Goal: Transaction & Acquisition: Purchase product/service

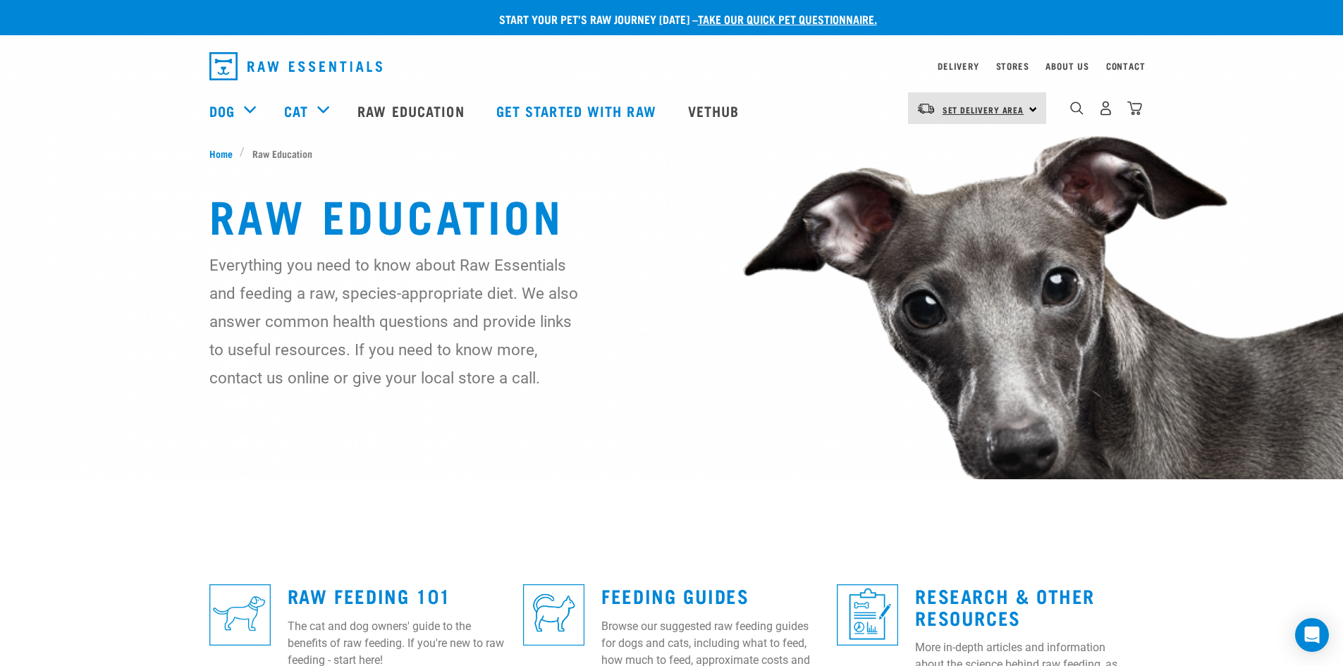
click at [1009, 104] on link "Set Delivery Area" at bounding box center [983, 110] width 82 height 23
click at [953, 173] on link "[GEOGRAPHIC_DATA]" at bounding box center [975, 179] width 135 height 31
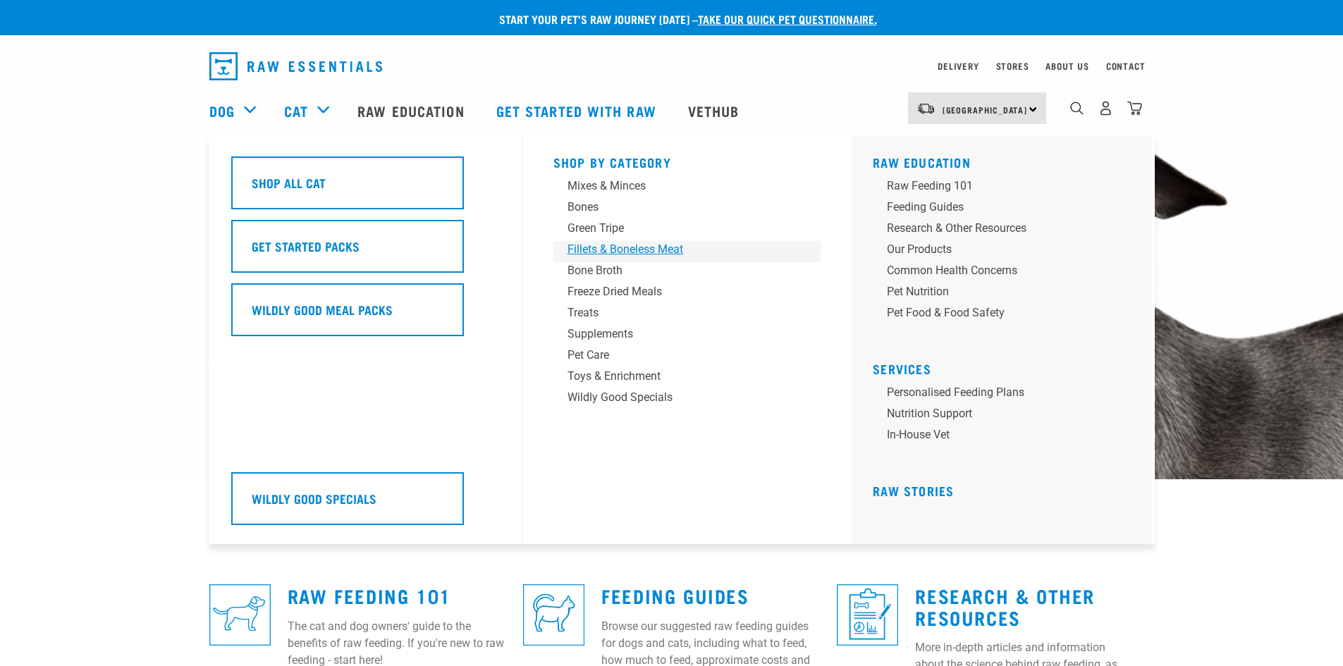
click at [605, 247] on div "Fillets & Boneless Meat" at bounding box center [677, 249] width 220 height 17
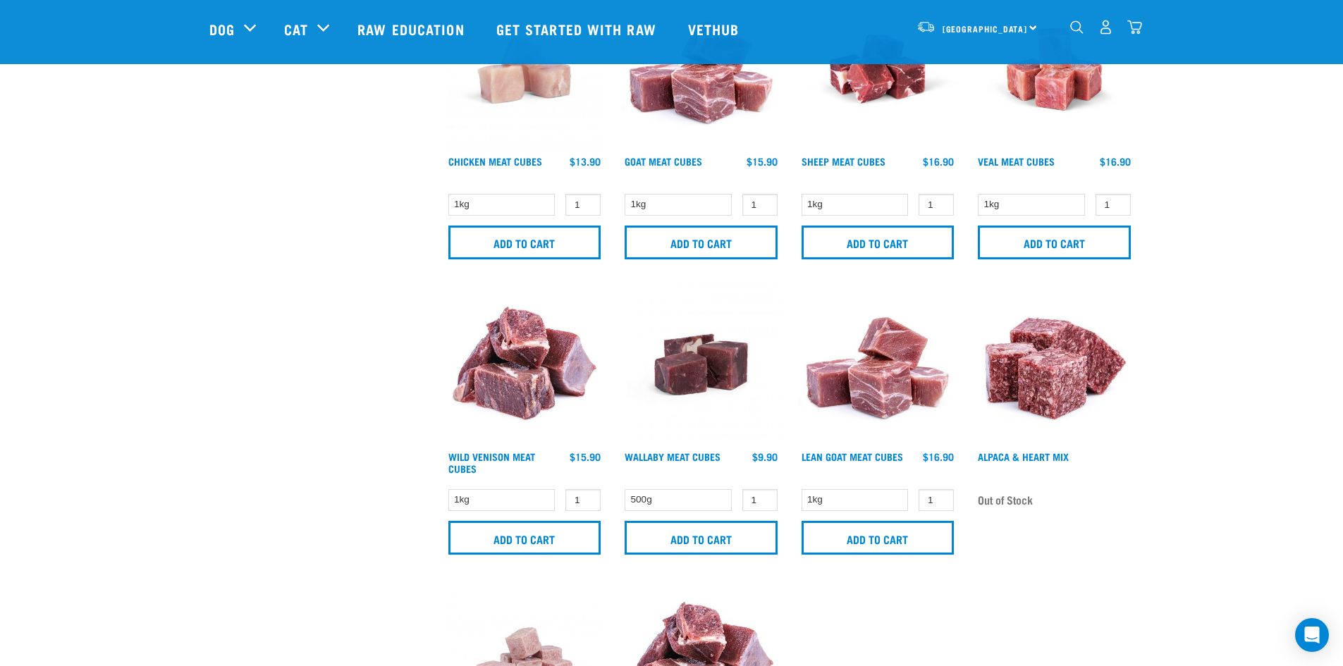
scroll to position [704, 0]
click at [872, 453] on link "Lean Goat Meat Cubes" at bounding box center [852, 455] width 102 height 5
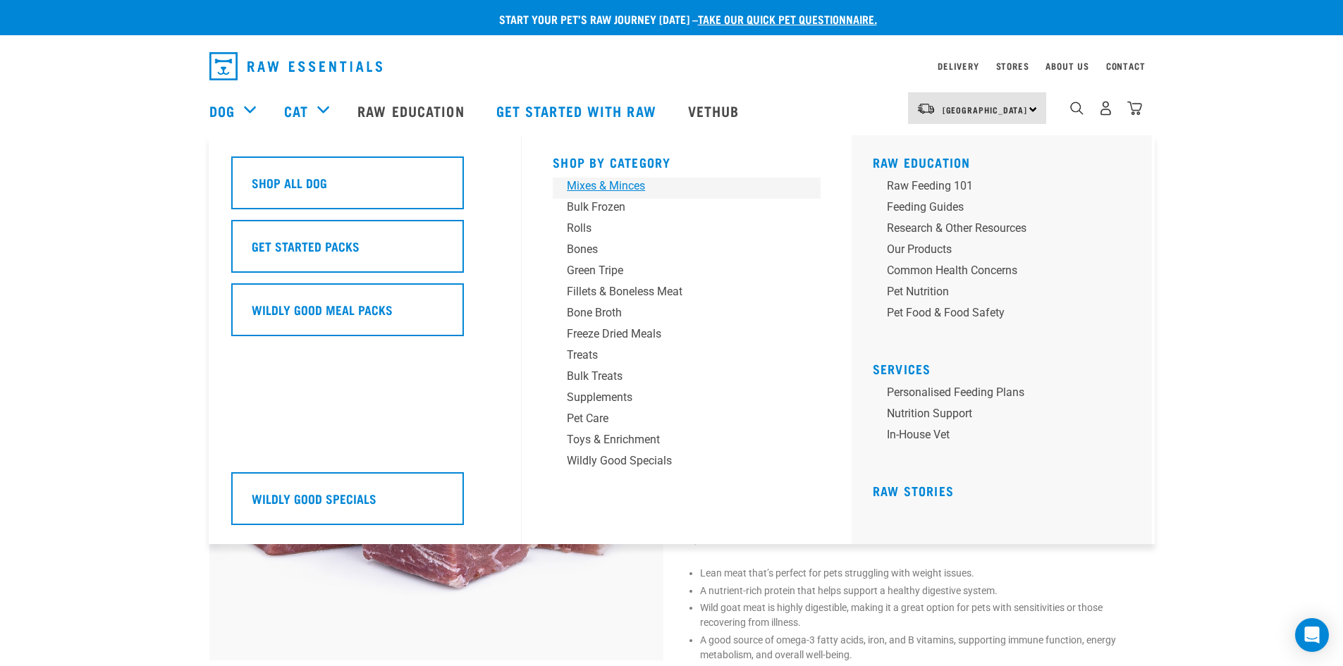
click at [598, 188] on div "Mixes & Minces" at bounding box center [677, 186] width 220 height 17
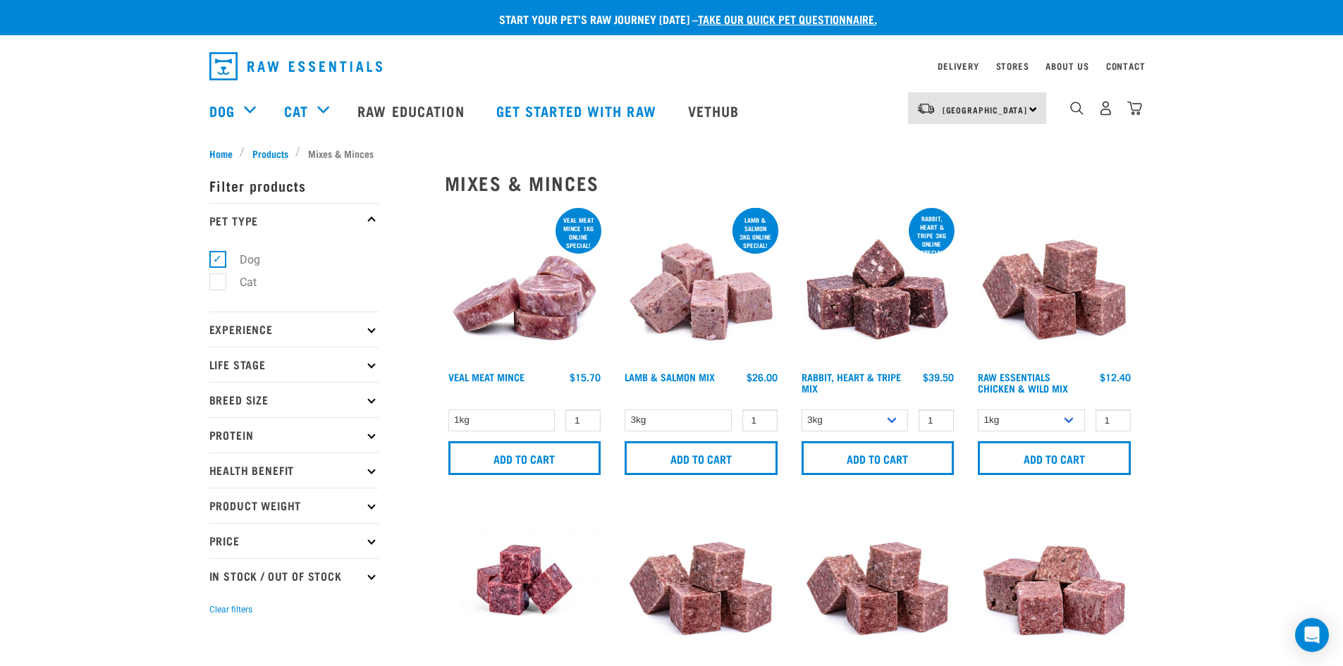
click at [369, 434] on icon at bounding box center [371, 435] width 8 height 8
click at [221, 565] on label "Goat" at bounding box center [243, 566] width 52 height 18
click at [219, 565] on input "Goat" at bounding box center [213, 563] width 9 height 9
checkbox input "true"
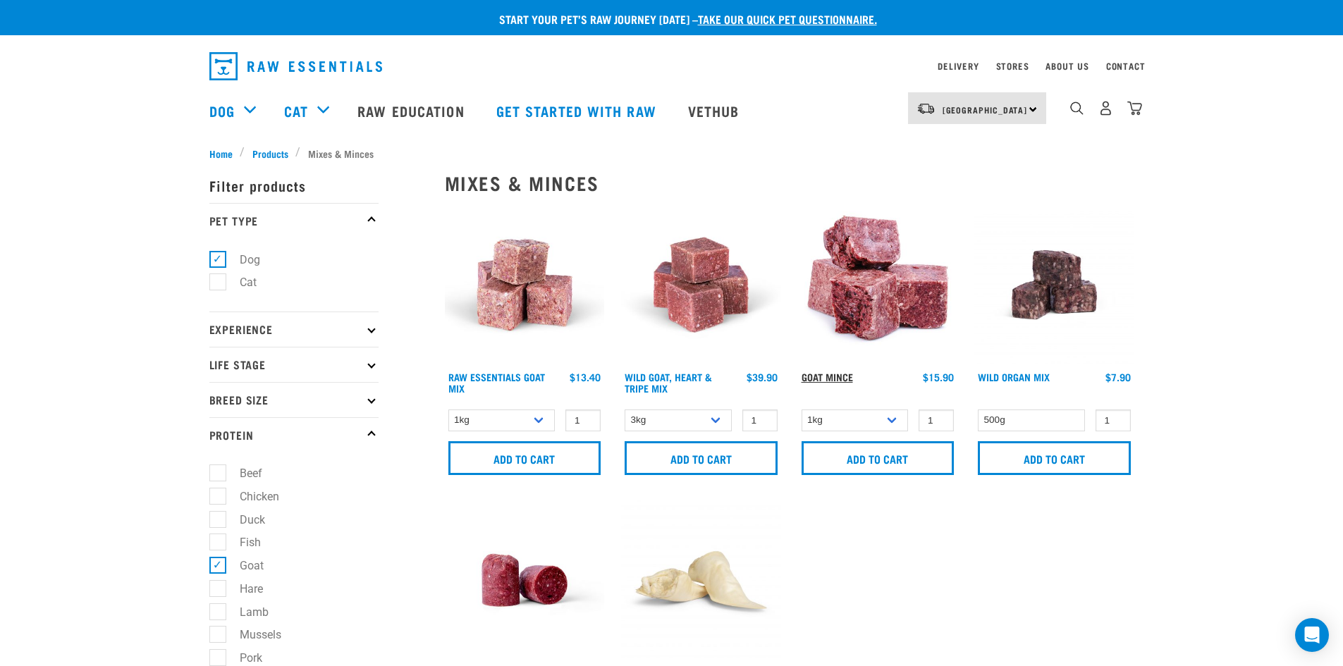
click at [828, 376] on link "Goat Mince" at bounding box center [826, 376] width 51 height 5
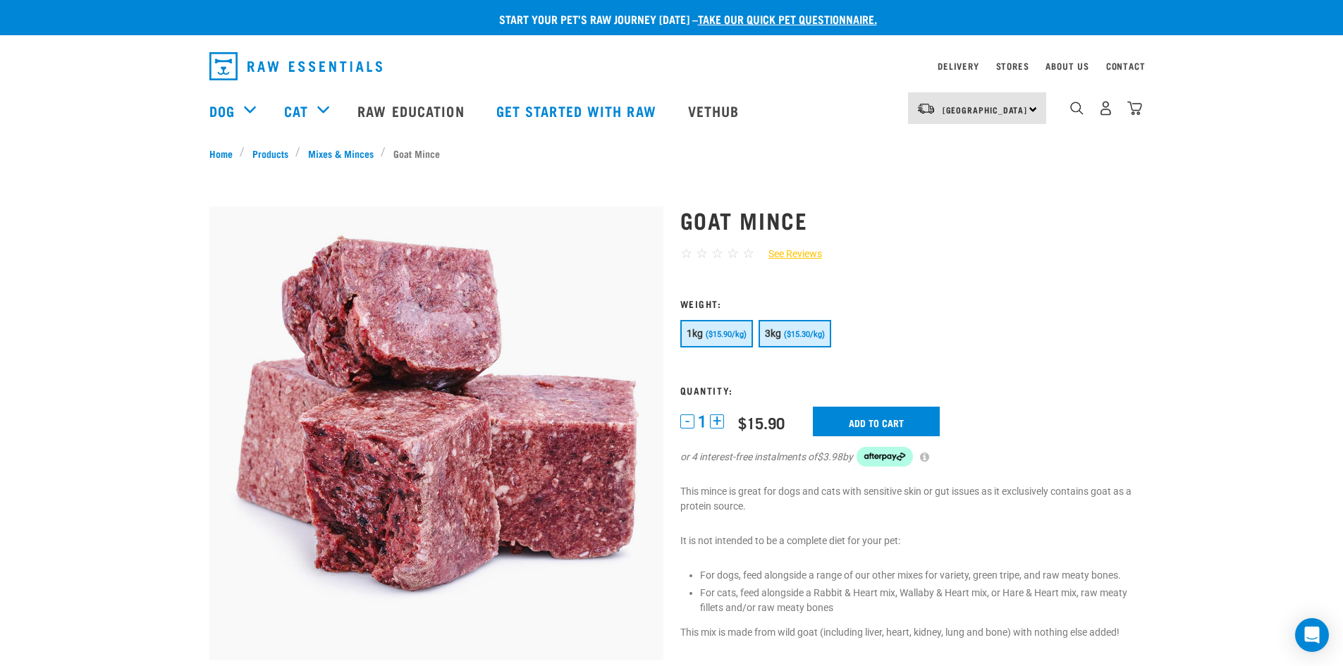
click at [809, 331] on span "($15.30/kg)" at bounding box center [804, 334] width 41 height 9
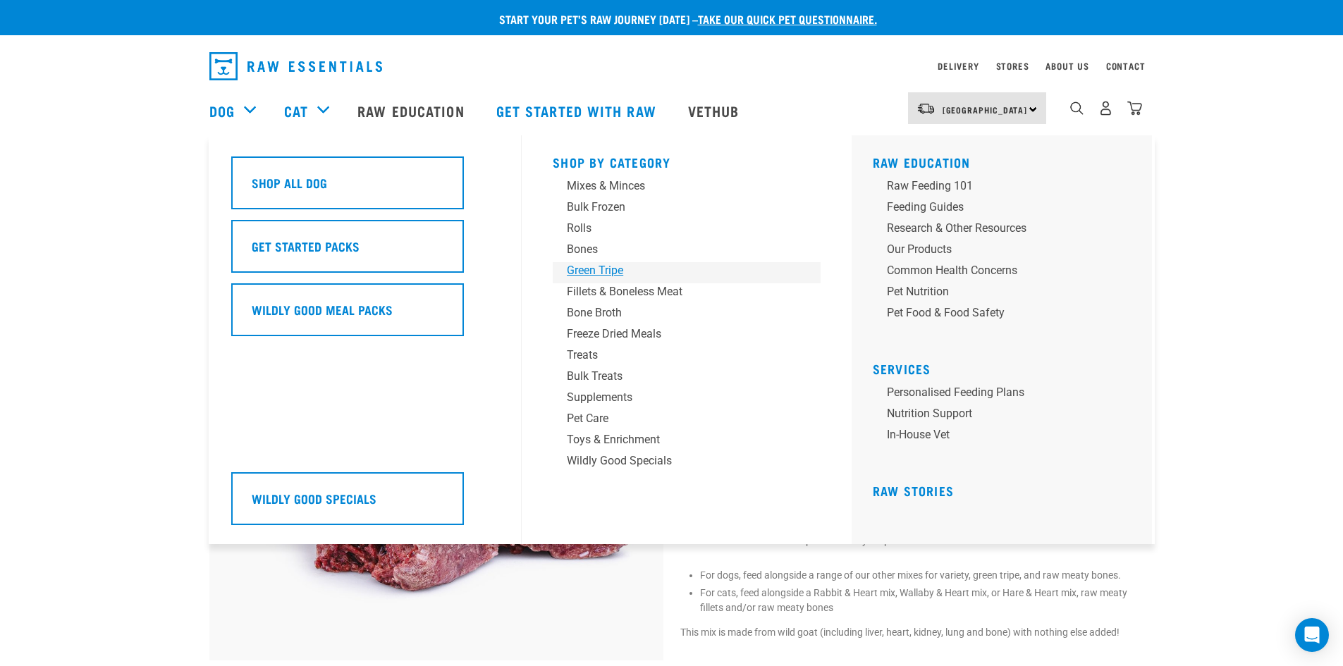
click at [574, 270] on div "Green Tripe" at bounding box center [677, 270] width 220 height 17
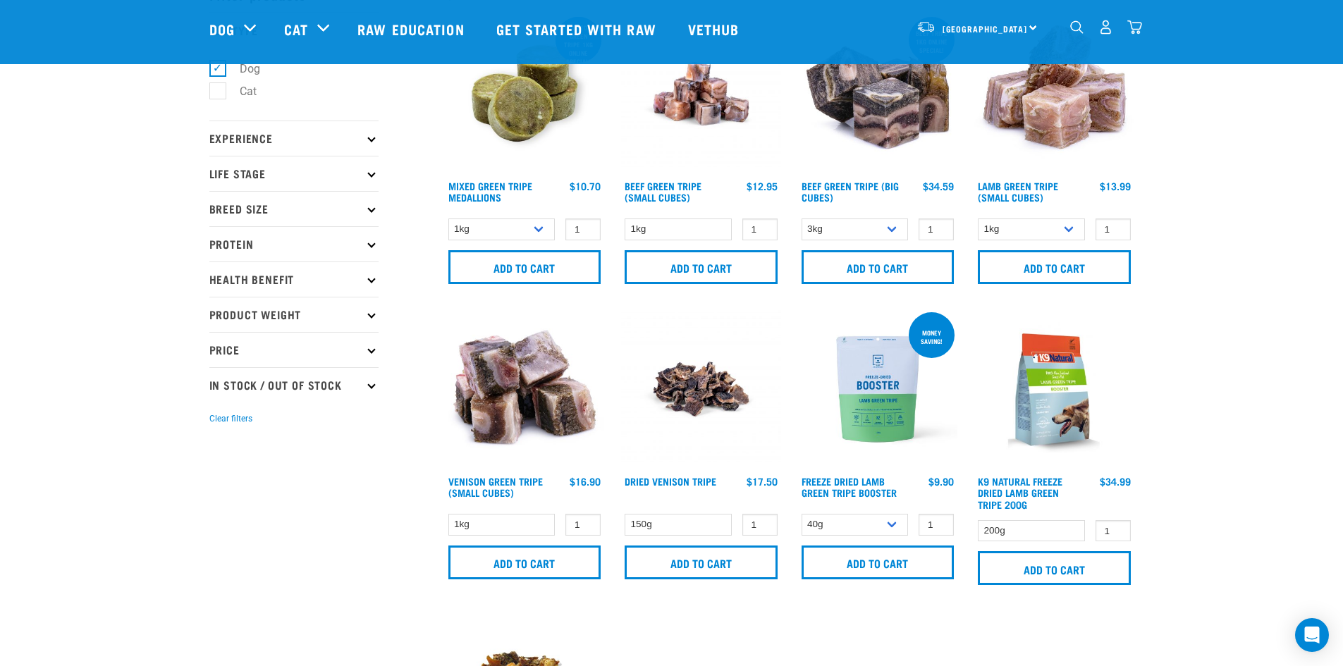
scroll to position [88, 0]
click at [484, 486] on link "Venison Green Tripe (Small Cubes)" at bounding box center [495, 486] width 94 height 16
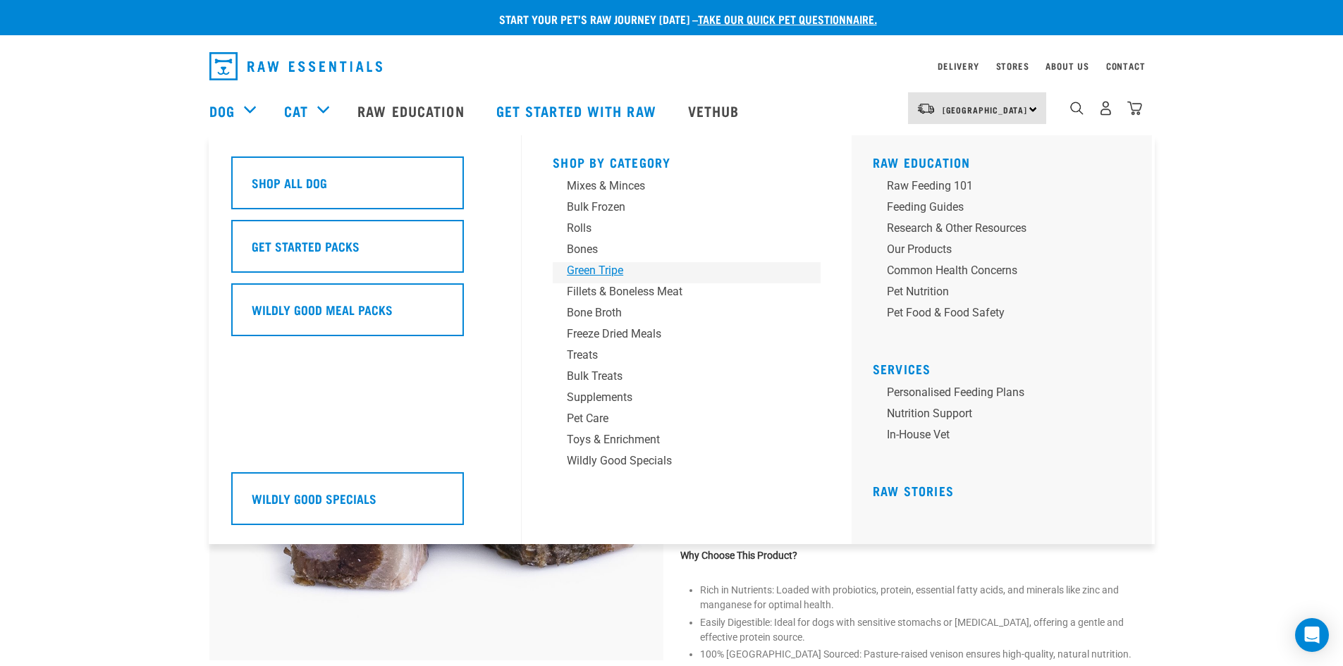
click at [596, 269] on div "Green Tripe" at bounding box center [677, 270] width 220 height 17
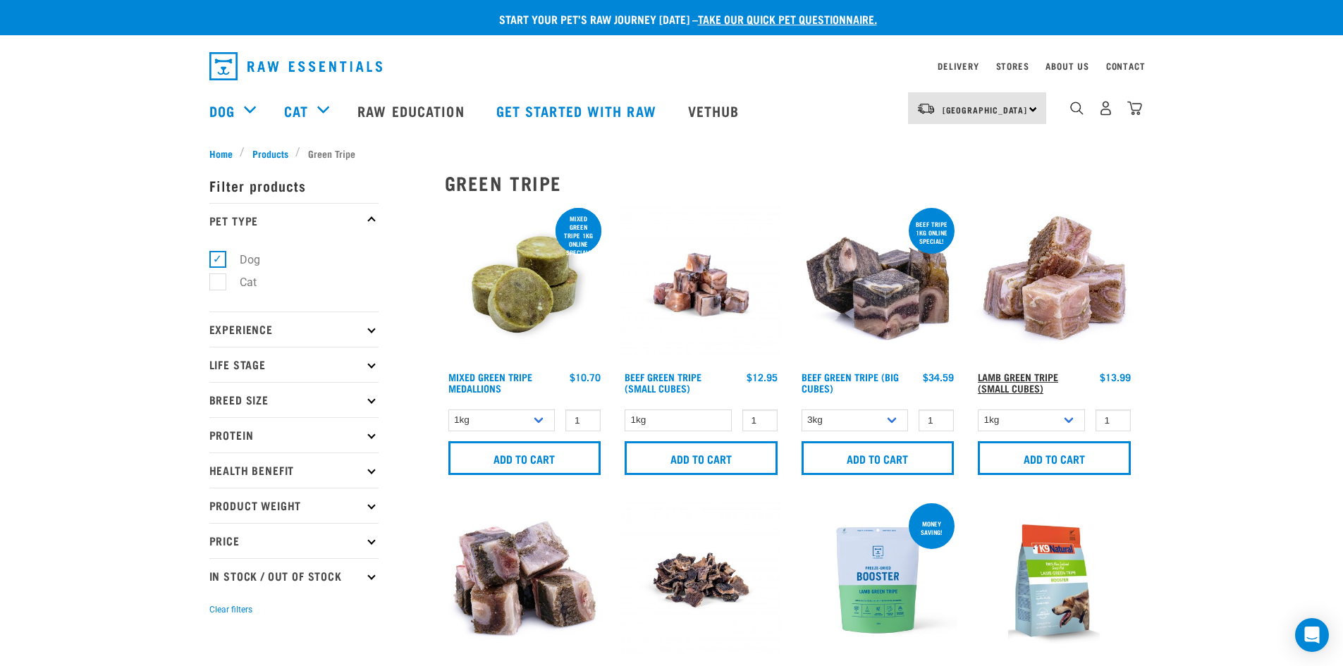
click at [1009, 380] on link "Lamb Green Tripe (Small Cubes)" at bounding box center [1018, 382] width 80 height 16
click at [1062, 421] on select "1kg 3kg" at bounding box center [1031, 421] width 107 height 22
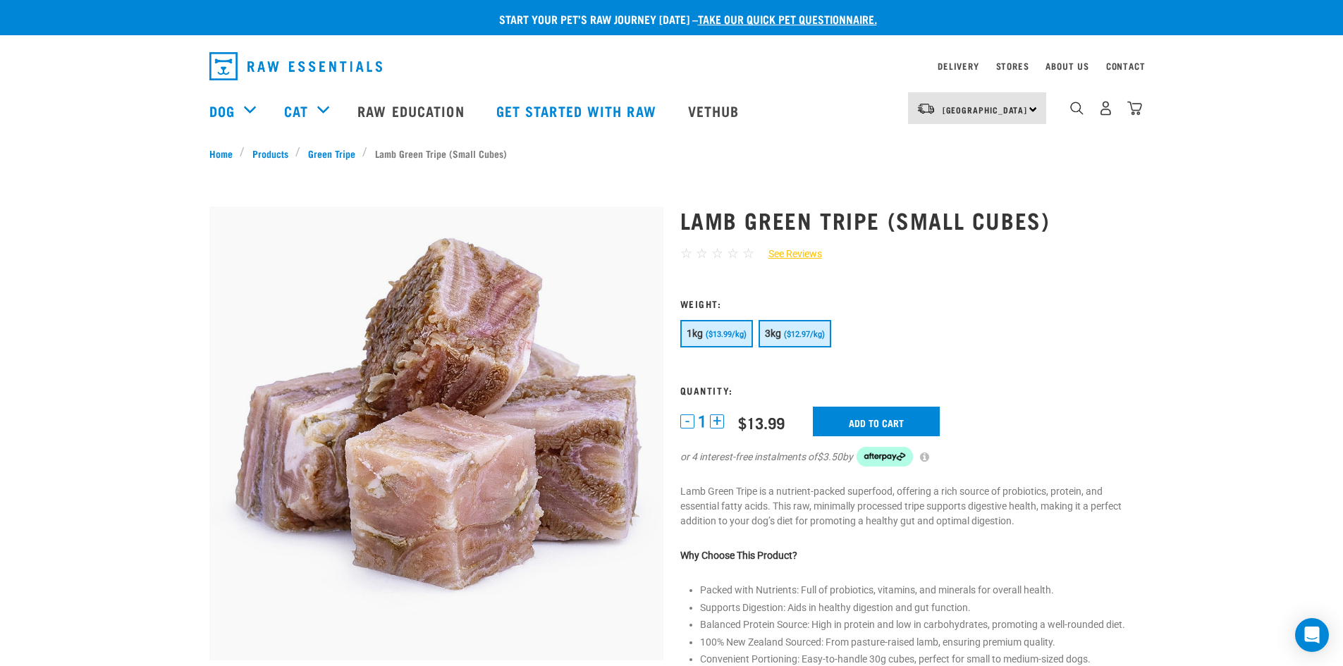
click at [790, 325] on button "3kg ($12.97/kg)" at bounding box center [794, 333] width 73 height 27
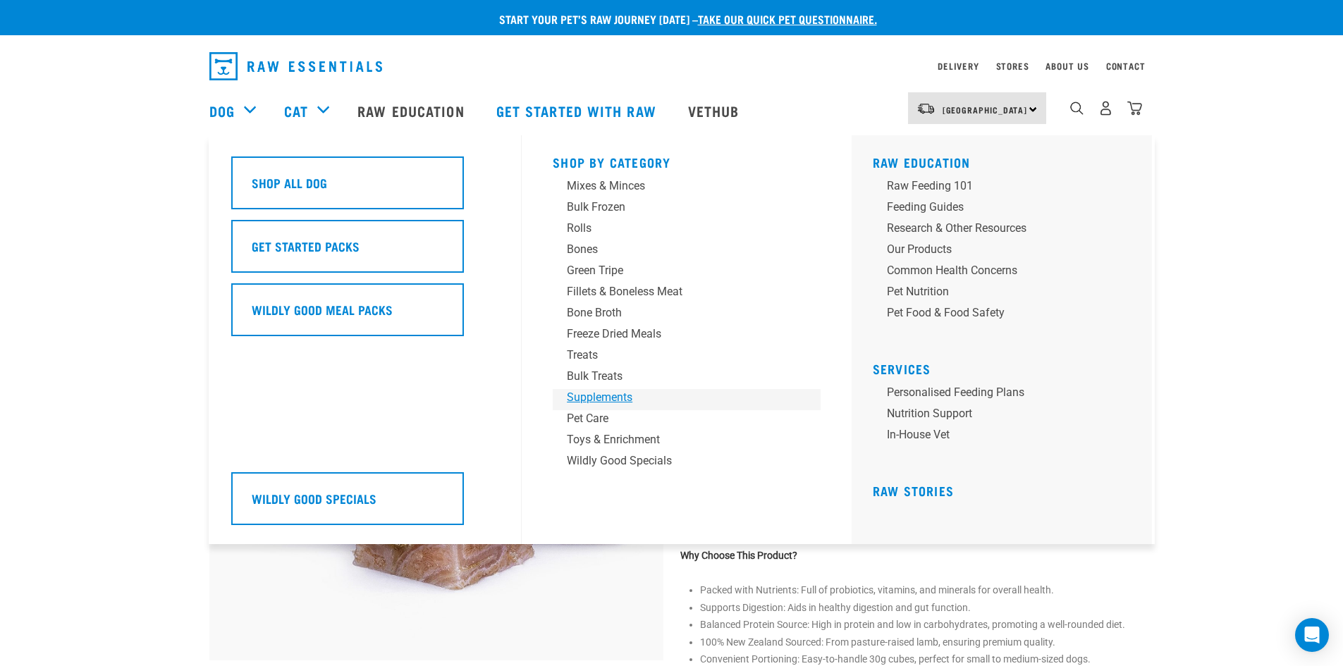
click at [592, 398] on div "Supplements" at bounding box center [677, 397] width 220 height 17
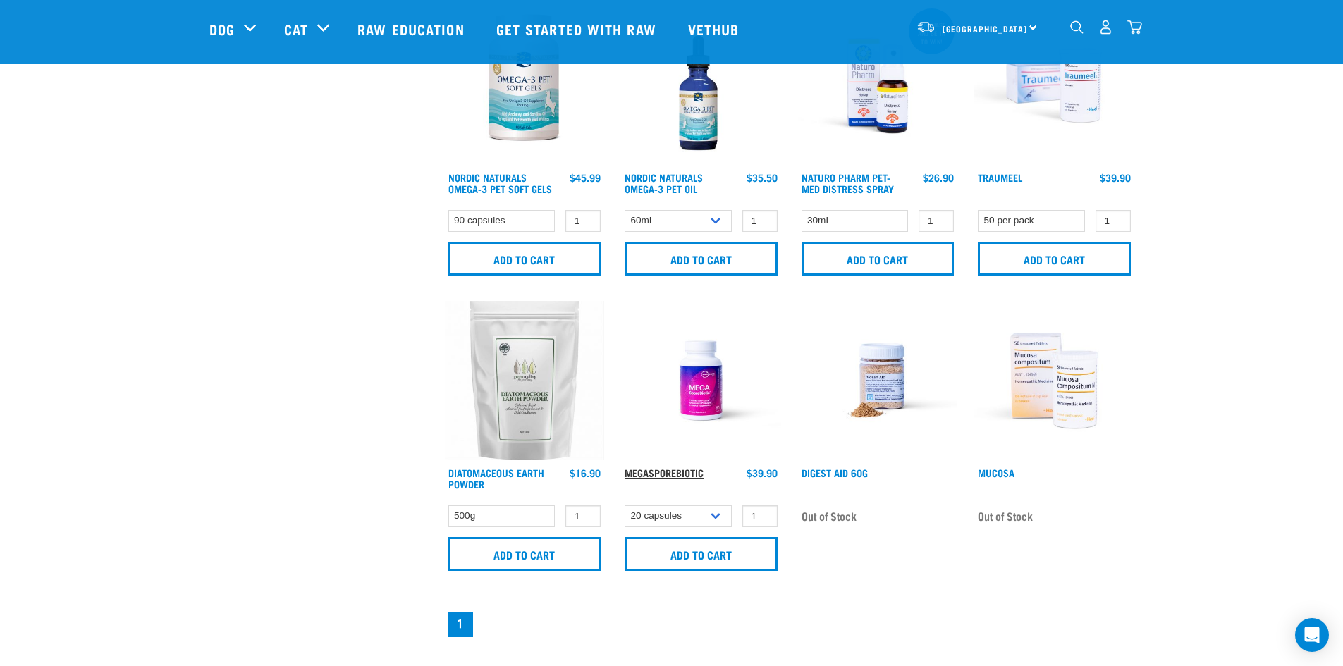
scroll to position [705, 0]
click at [666, 472] on link "MegaSporeBiotic" at bounding box center [664, 471] width 79 height 5
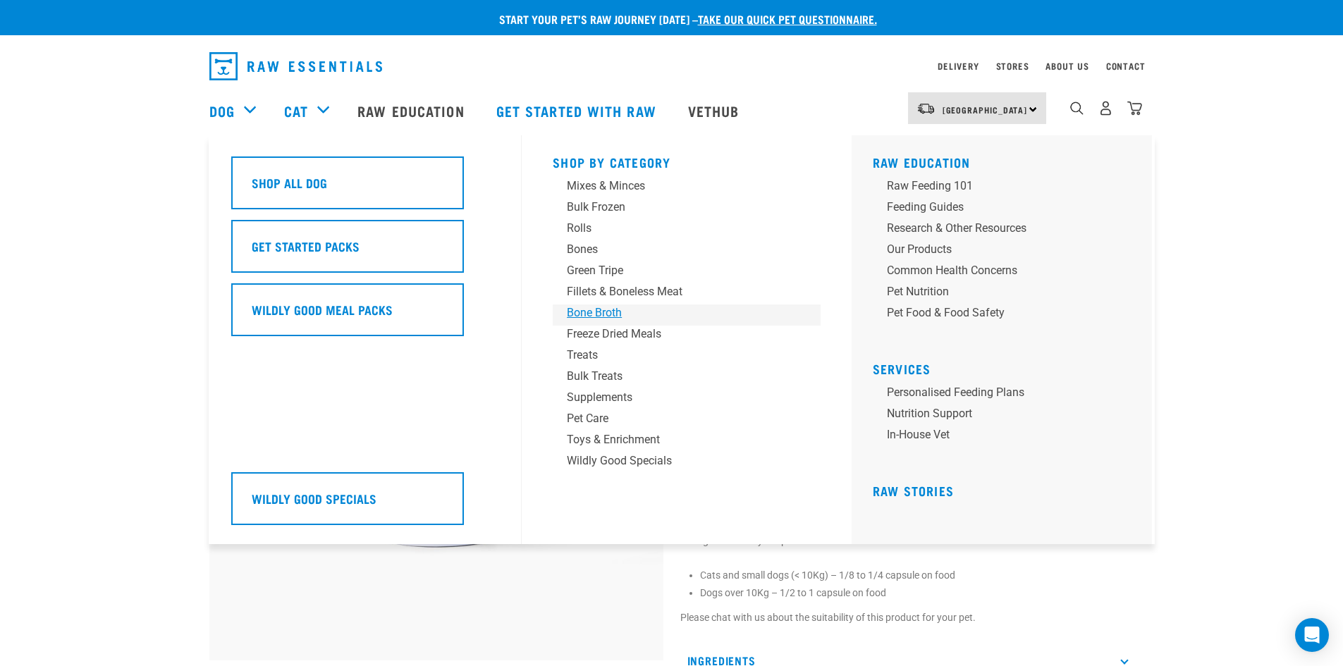
click at [598, 314] on div "Bone Broth" at bounding box center [677, 313] width 220 height 17
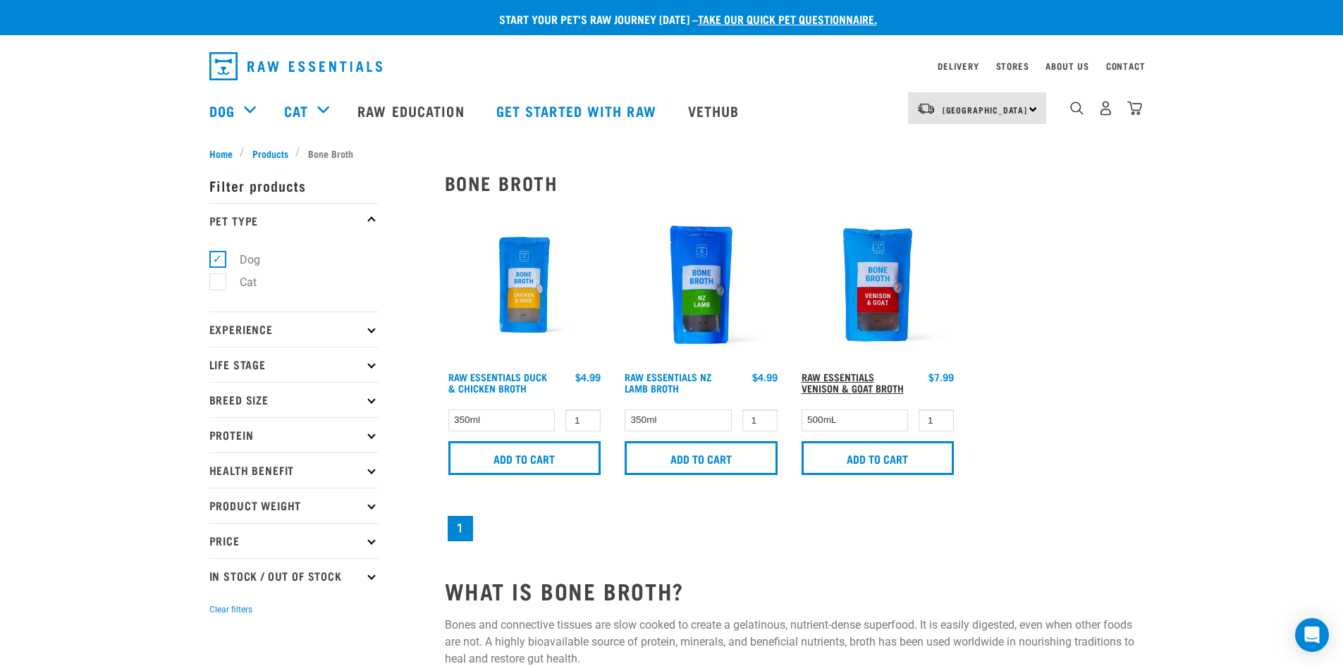
click at [829, 379] on link "Raw Essentials Venison & Goat Broth" at bounding box center [852, 382] width 102 height 16
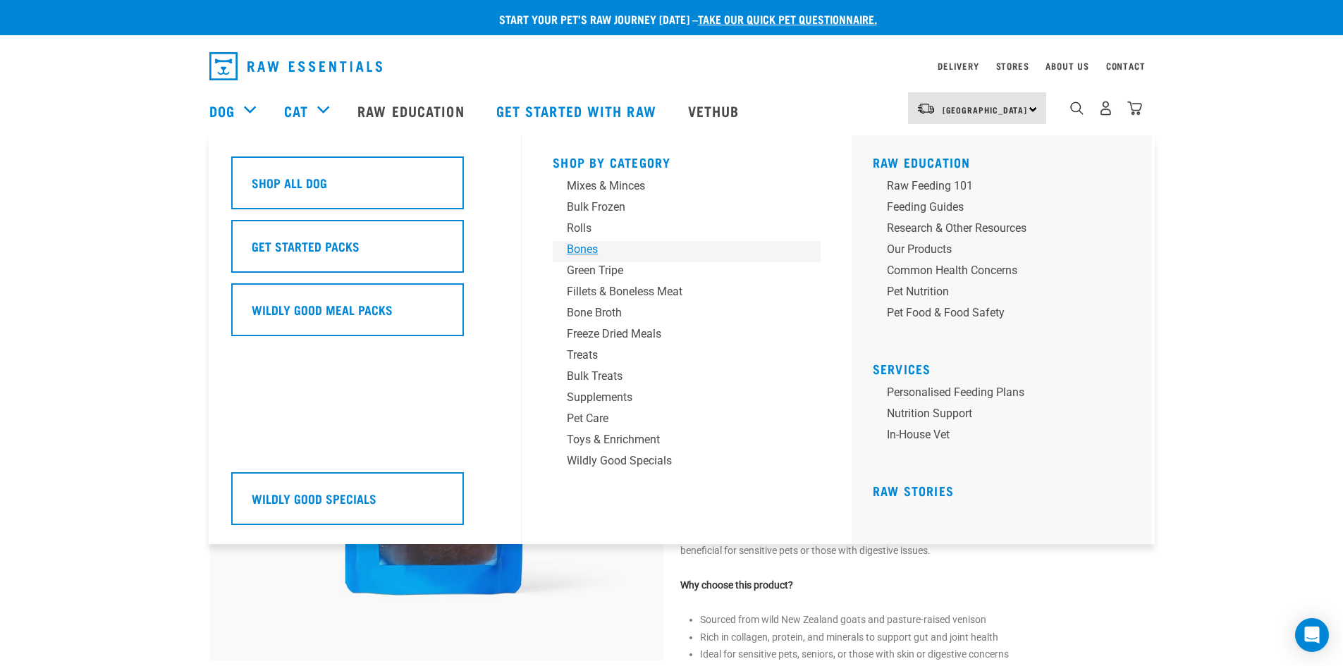
click at [596, 254] on div "Bones" at bounding box center [677, 249] width 220 height 17
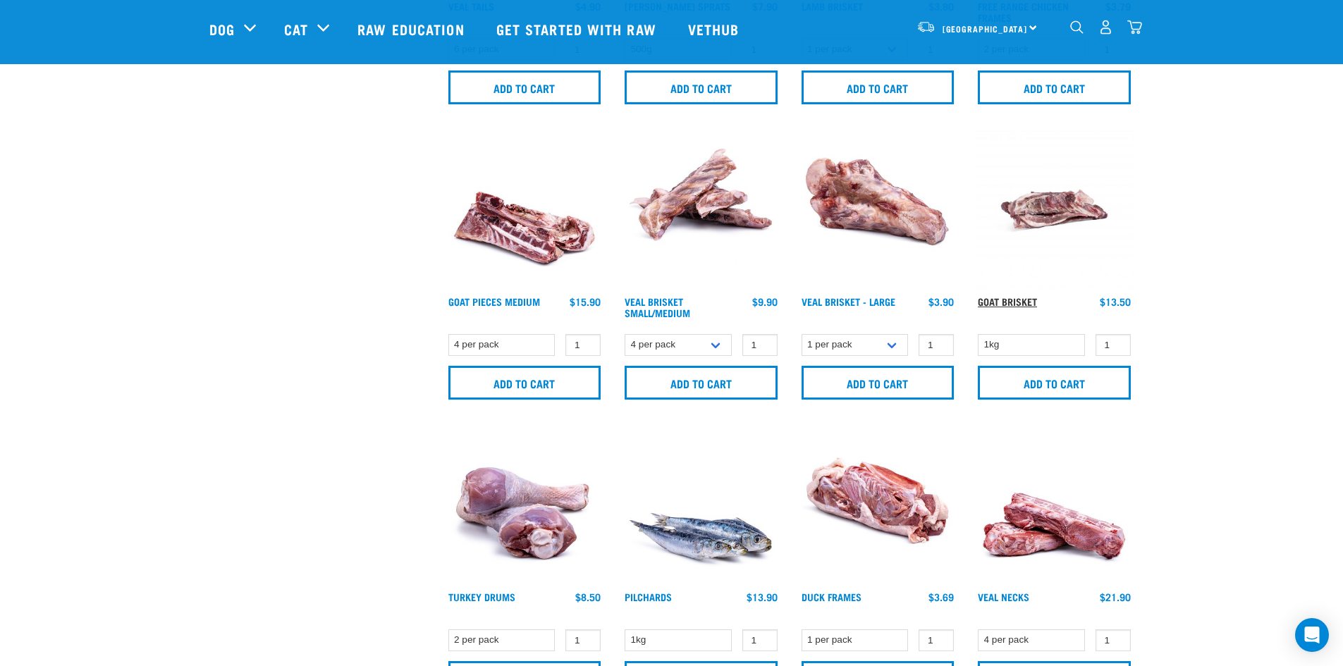
scroll to position [563, 0]
click at [986, 298] on link "Goat Brisket" at bounding box center [1007, 300] width 59 height 5
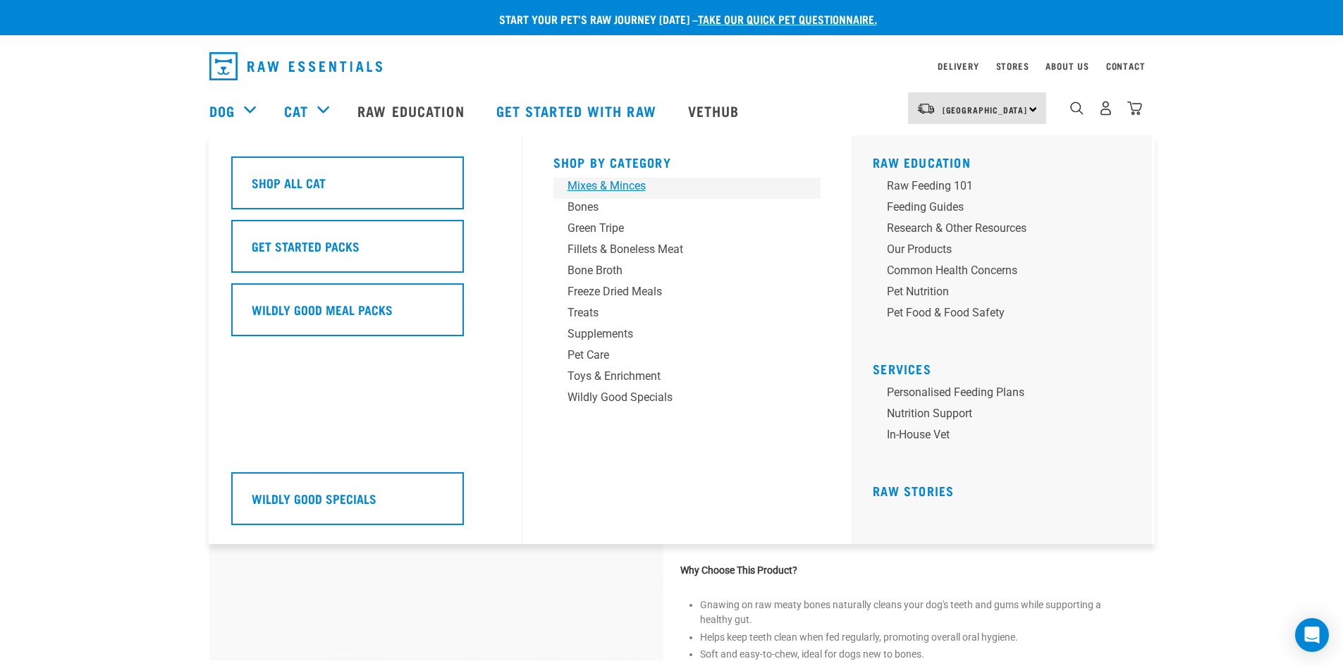
click at [637, 191] on div "Mixes & Minces" at bounding box center [677, 186] width 220 height 17
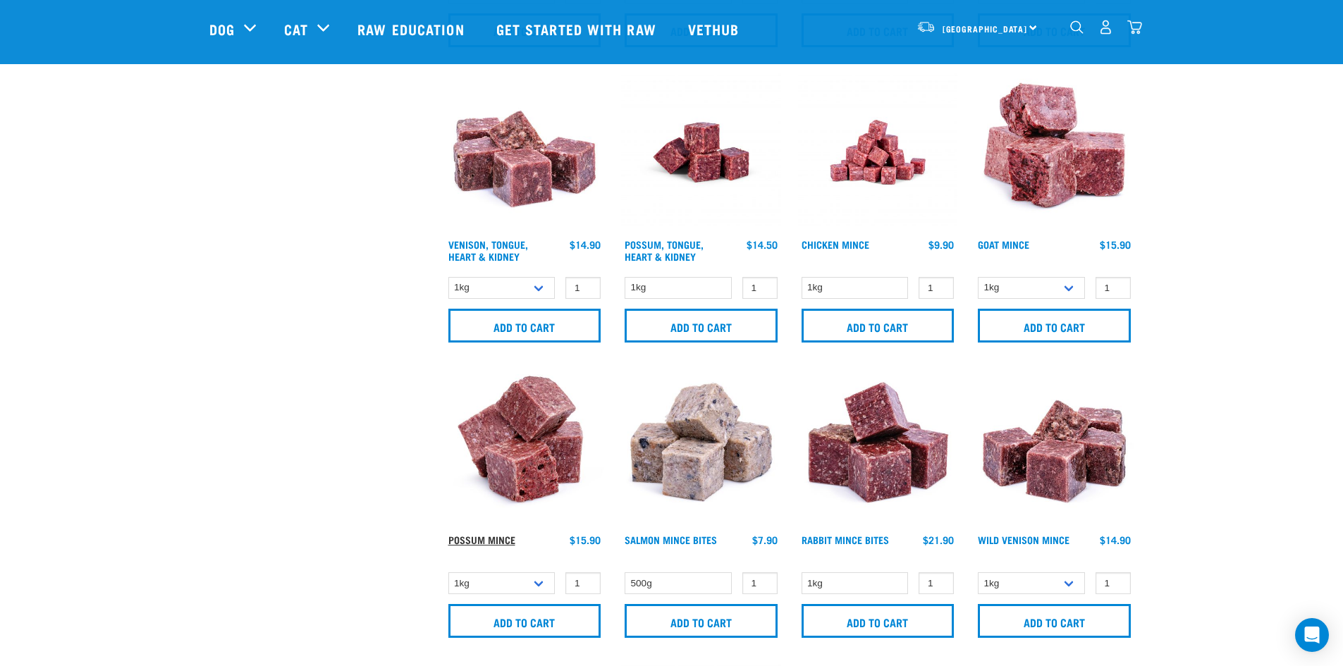
scroll to position [916, 0]
click at [542, 579] on select "1kg 3kg" at bounding box center [501, 583] width 107 height 22
select select "457"
click at [448, 572] on select "1kg 3kg" at bounding box center [501, 583] width 107 height 22
click at [491, 536] on link "Possum Mince" at bounding box center [481, 538] width 67 height 5
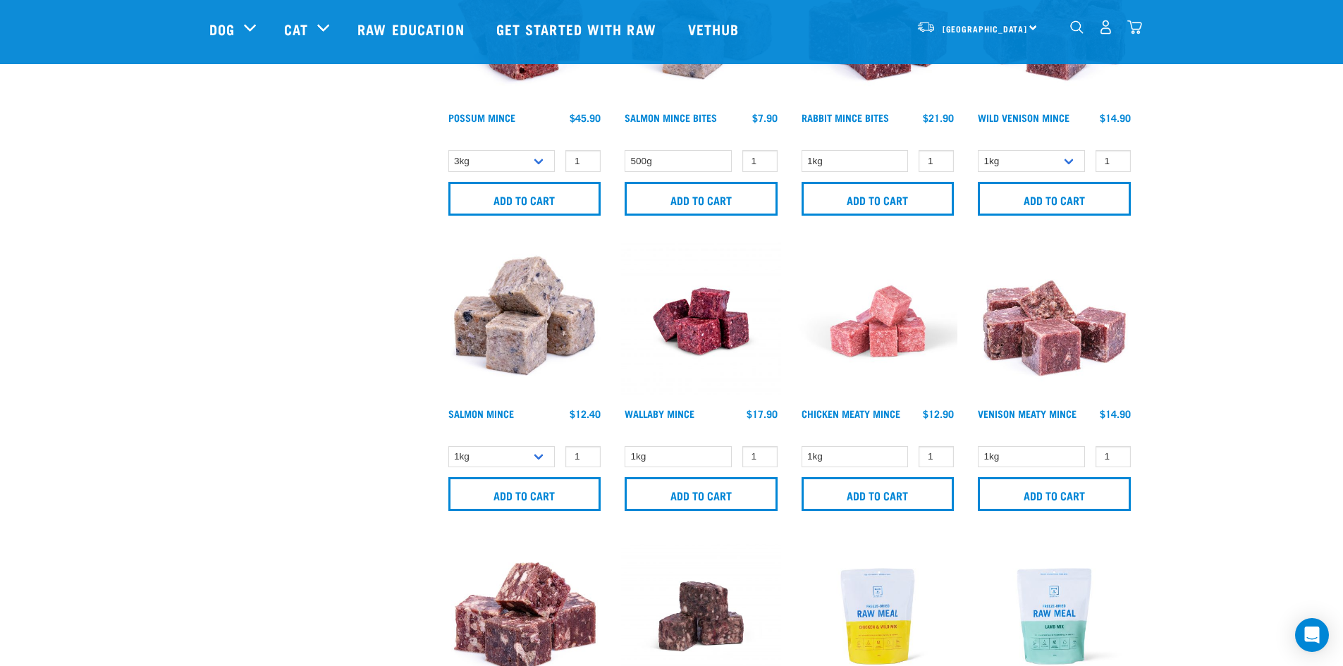
scroll to position [1338, 0]
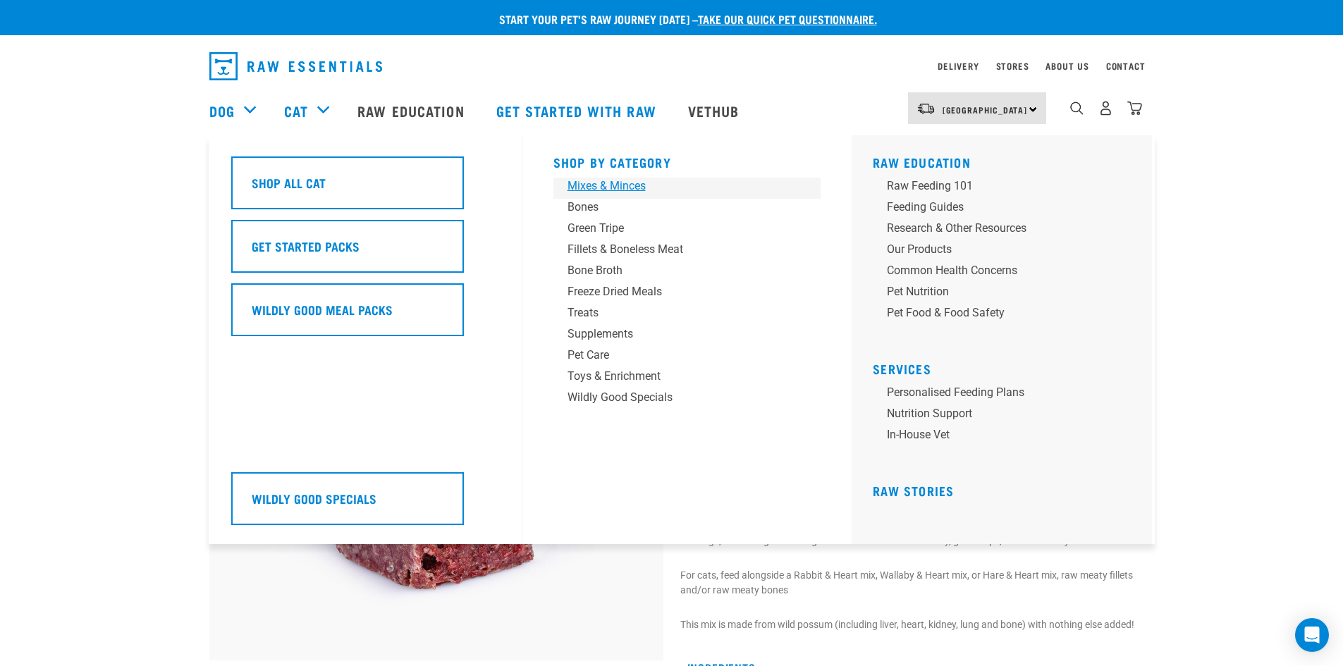
click at [582, 190] on div "Mixes & Minces" at bounding box center [677, 186] width 220 height 17
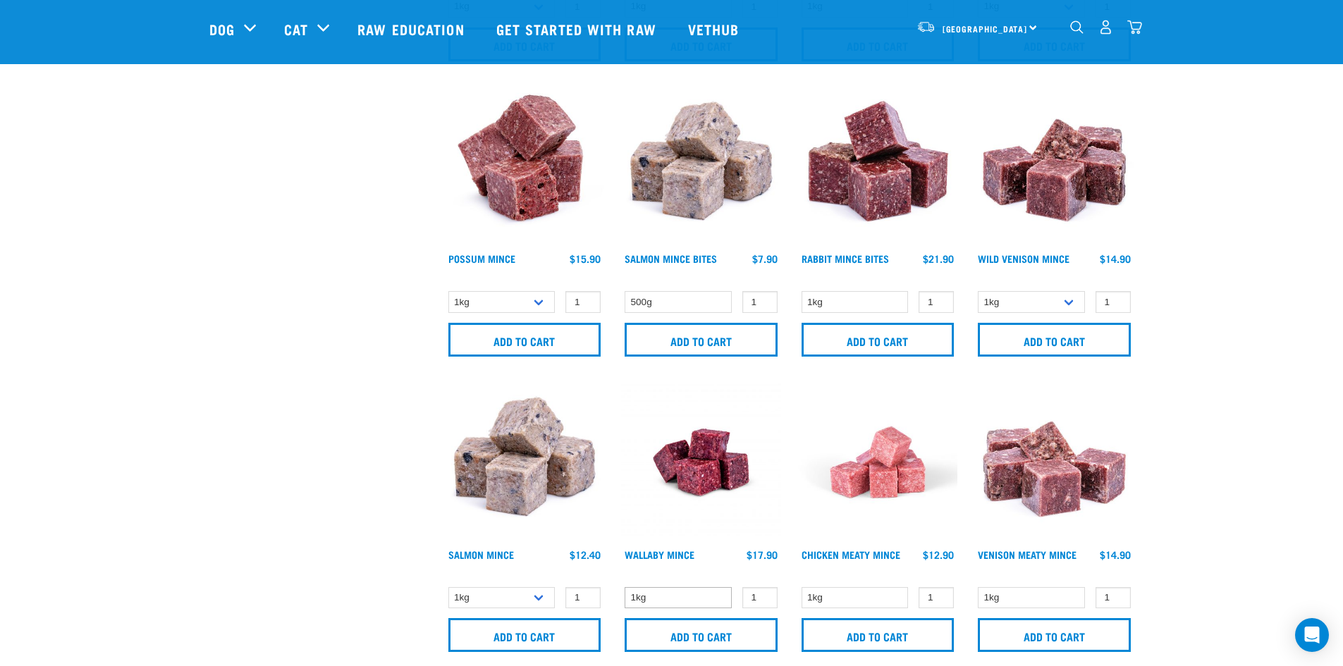
scroll to position [1197, 0]
click at [658, 555] on link "Wallaby Mince" at bounding box center [660, 553] width 70 height 5
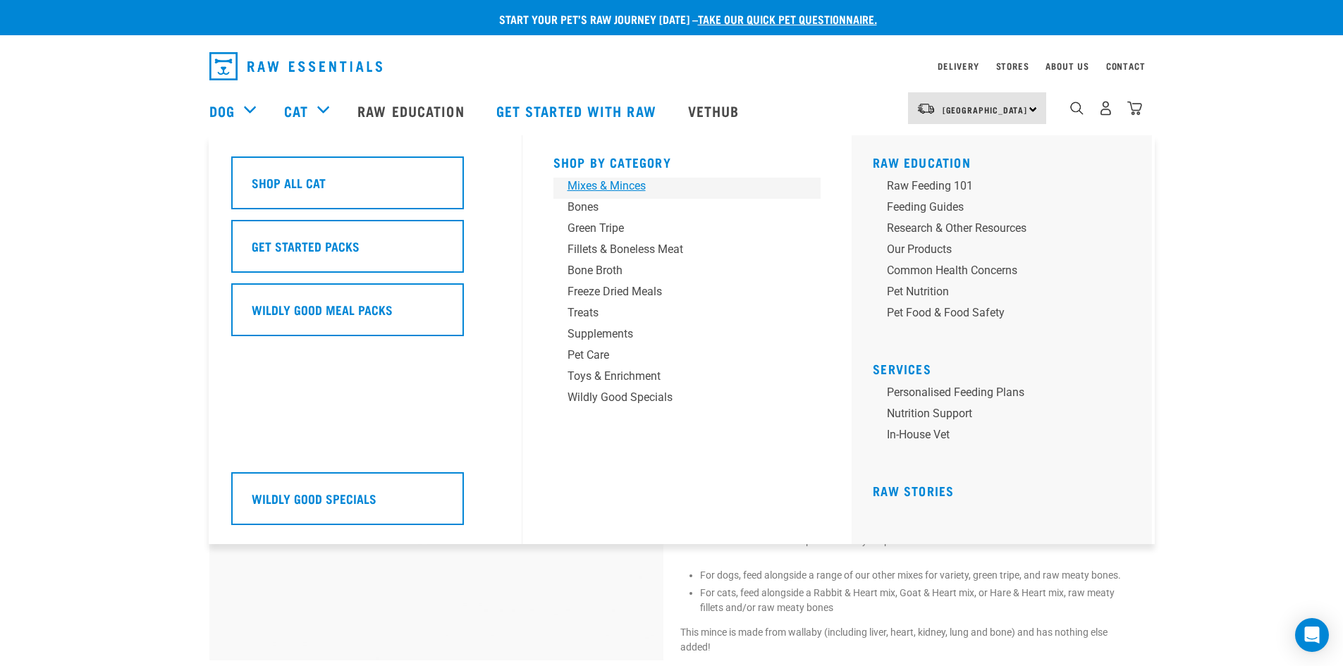
click at [592, 187] on div "Mixes & Minces" at bounding box center [677, 186] width 220 height 17
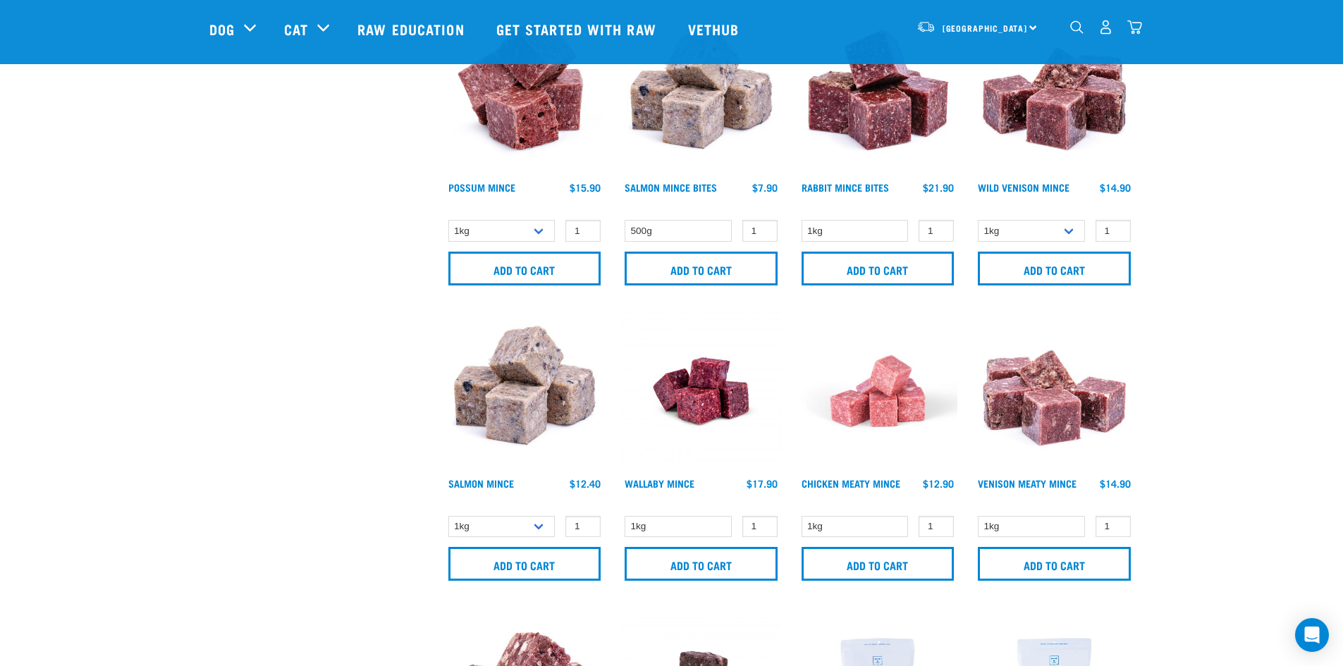
scroll to position [1268, 0]
click at [1038, 184] on link "Wild Venison Mince" at bounding box center [1024, 186] width 92 height 5
click at [1062, 226] on select "1kg 3kg" at bounding box center [1031, 230] width 107 height 22
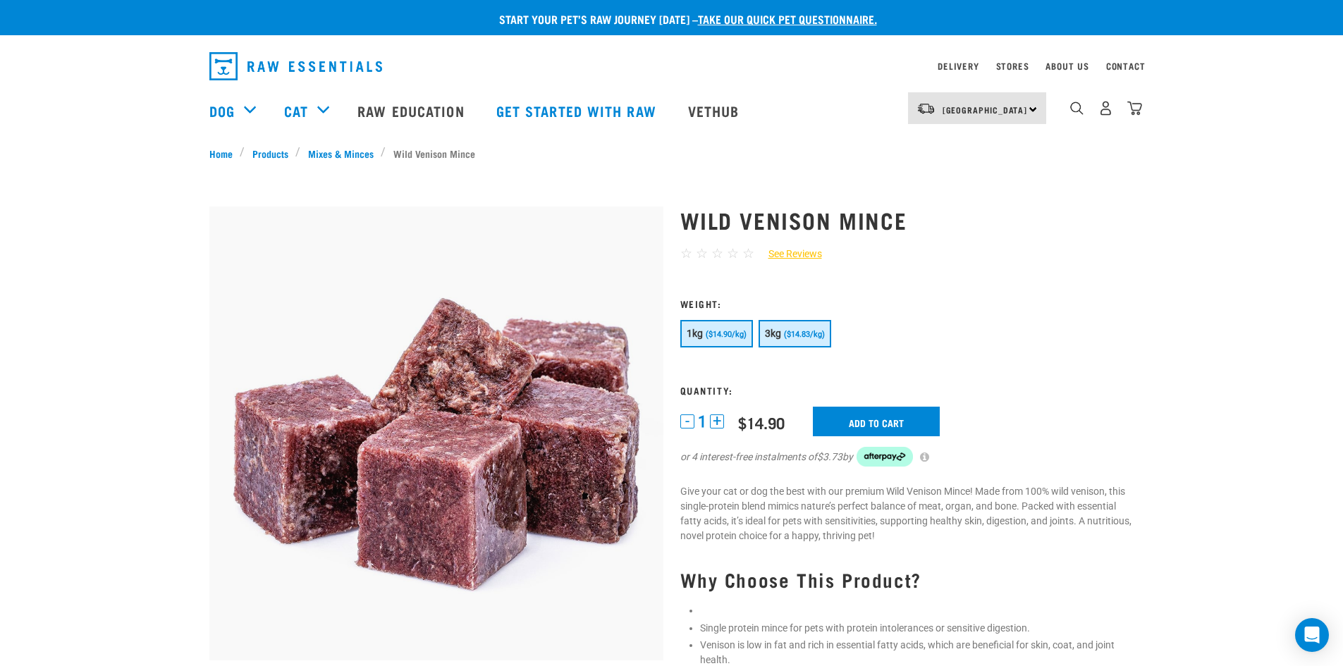
click at [797, 337] on span "($14.83/kg)" at bounding box center [804, 334] width 41 height 9
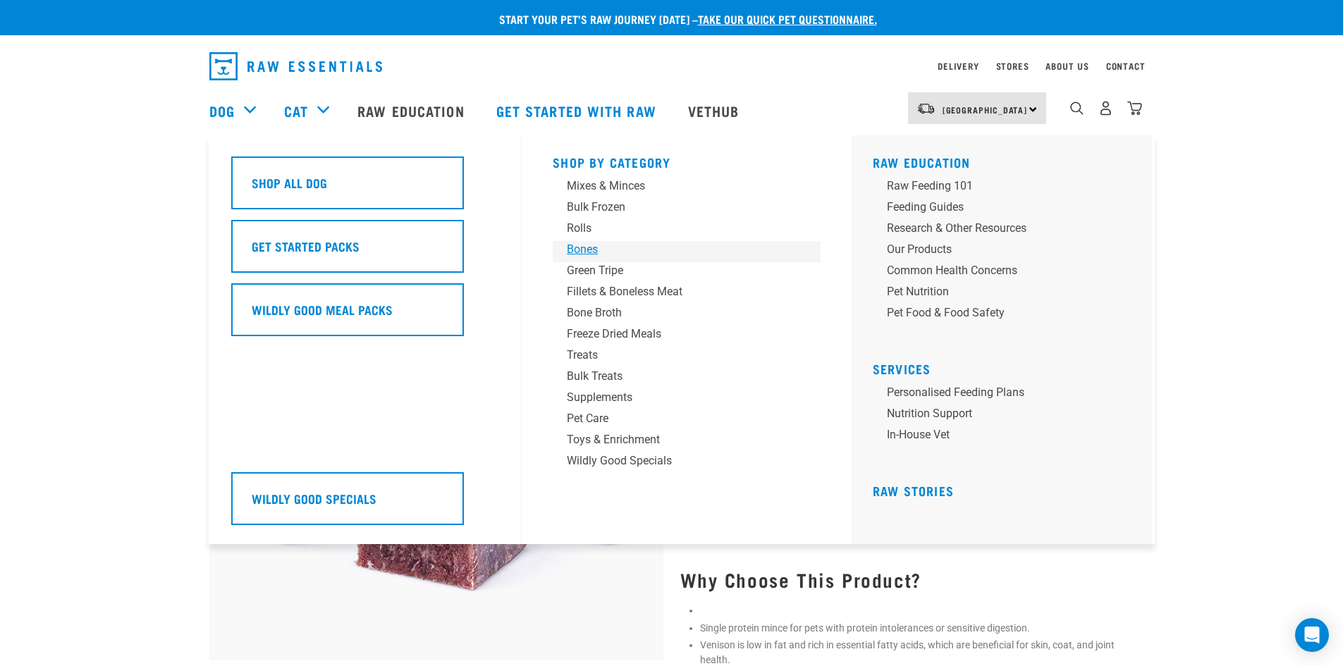
click at [595, 247] on div "Bones" at bounding box center [677, 249] width 220 height 17
